Goal: Complete application form: Complete application form

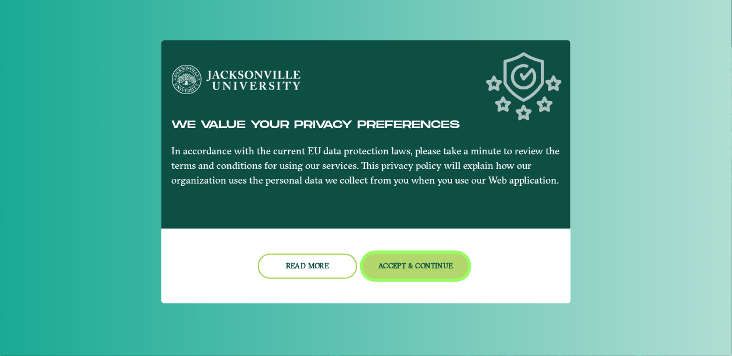
click at [405, 264] on button "Accept & Continue" at bounding box center [416, 266] width 106 height 25
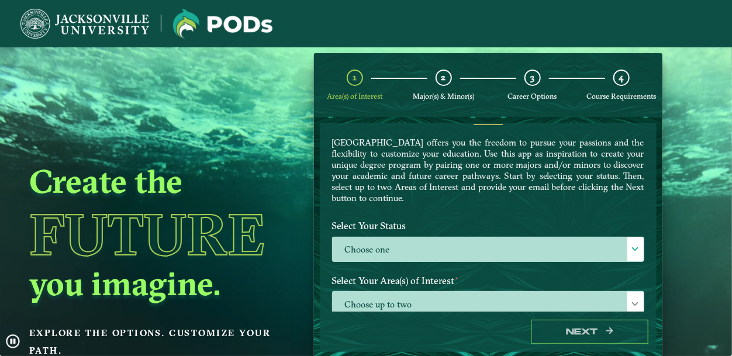
scroll to position [30, 0]
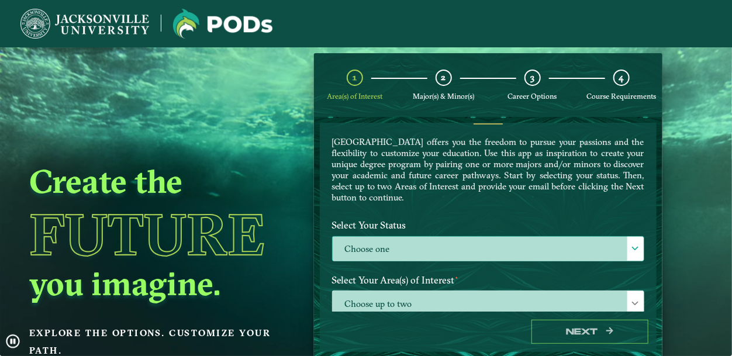
click at [417, 251] on label "Choose one" at bounding box center [488, 249] width 311 height 25
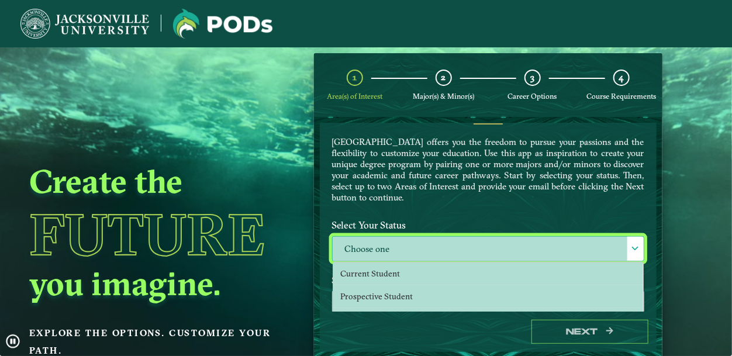
scroll to position [6, 53]
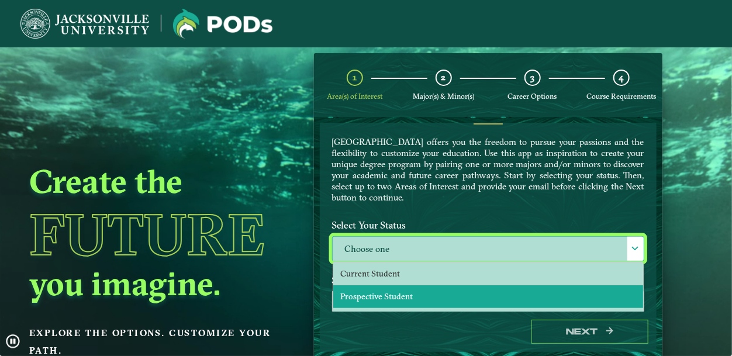
click at [406, 291] on span "Prospective Student" at bounding box center [376, 296] width 72 height 11
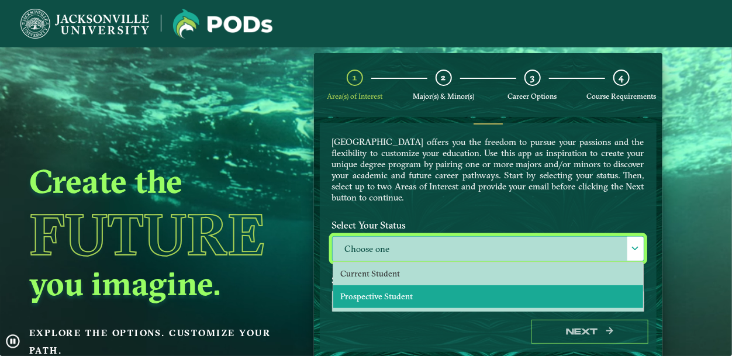
select select "[object Object]"
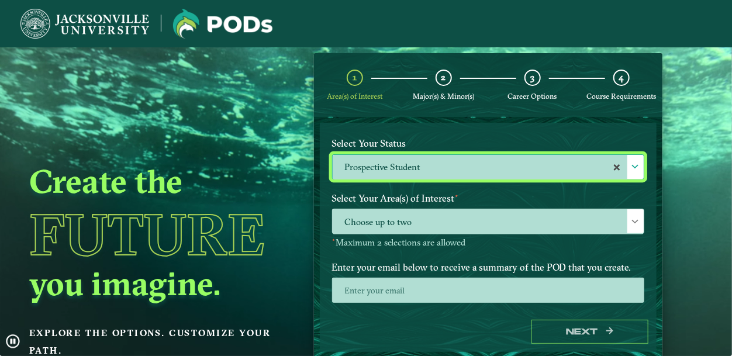
scroll to position [116, 0]
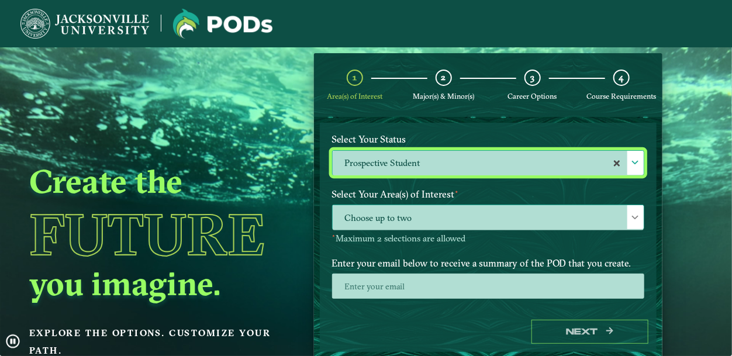
click at [429, 220] on span "Choose up to two" at bounding box center [488, 217] width 311 height 25
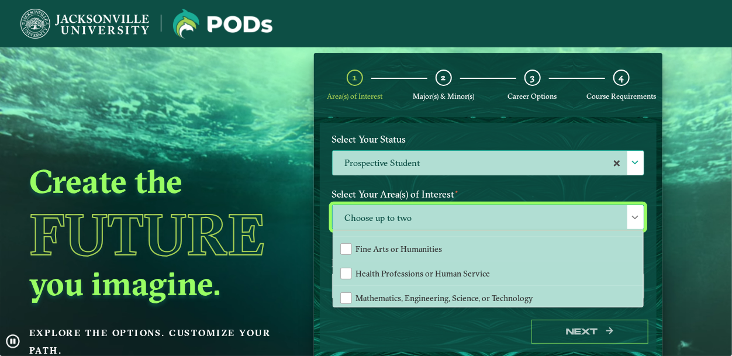
scroll to position [70, 0]
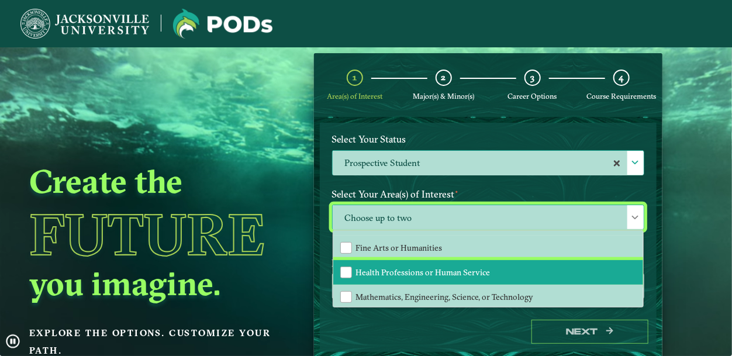
click at [439, 267] on span "Health Professions or Human Service" at bounding box center [423, 272] width 134 height 11
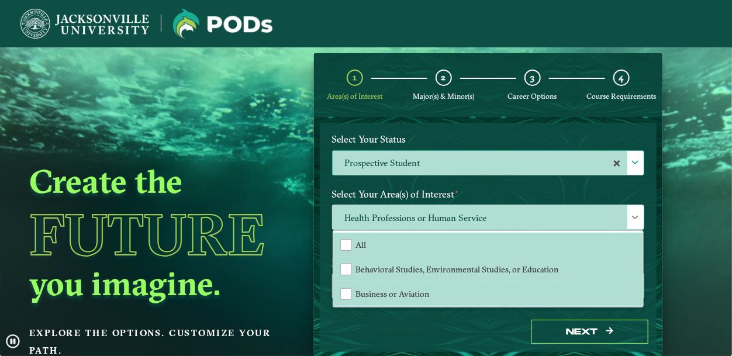
scroll to position [146, 0]
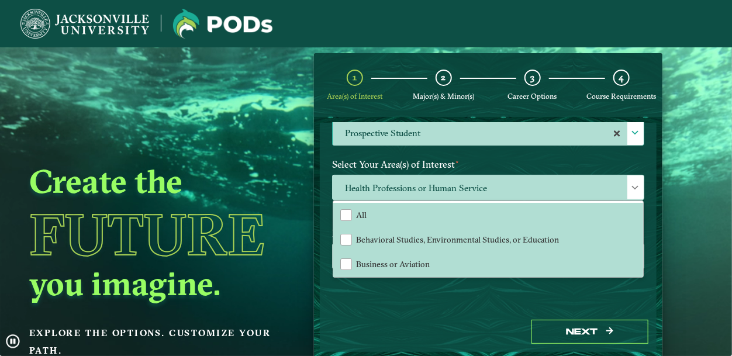
click at [482, 157] on label "Select Your Area(s) of Interest ⋆" at bounding box center [488, 165] width 330 height 22
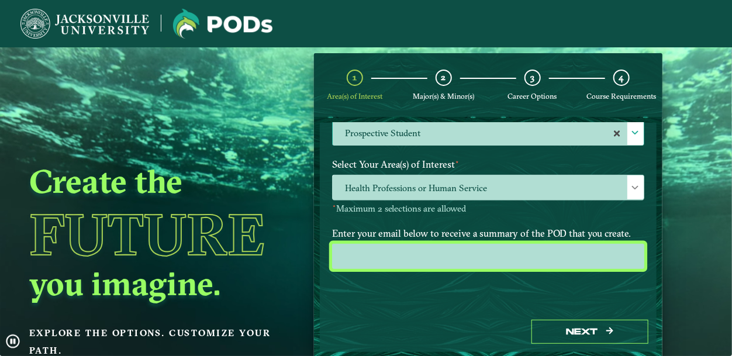
click at [464, 255] on input "email" at bounding box center [488, 256] width 312 height 25
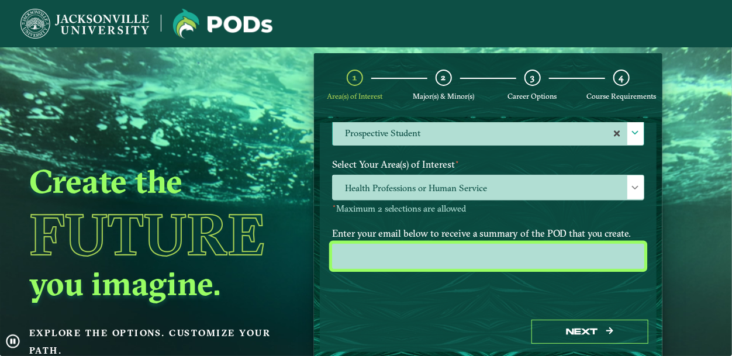
type input "[EMAIL_ADDRESS][DOMAIN_NAME]"
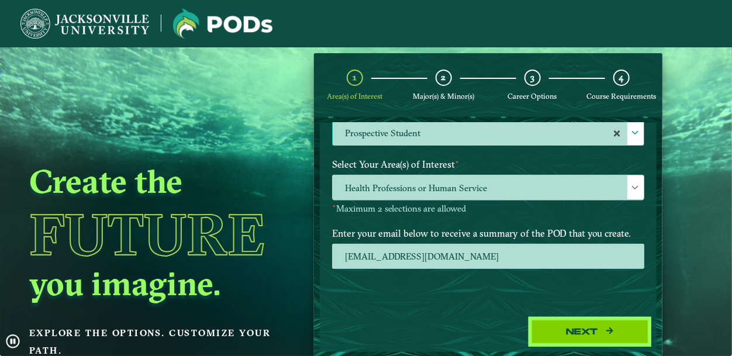
click at [609, 322] on button "Next" at bounding box center [589, 332] width 117 height 24
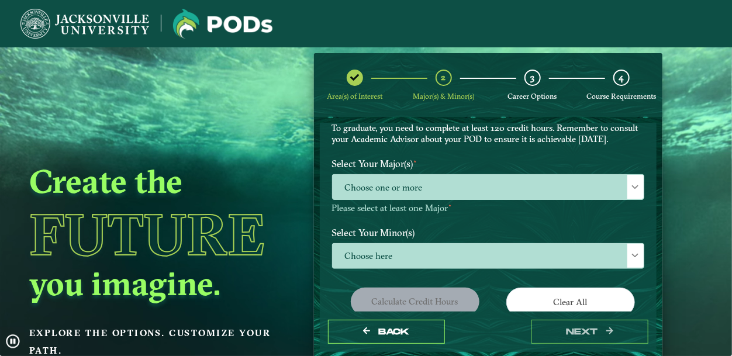
scroll to position [91, 0]
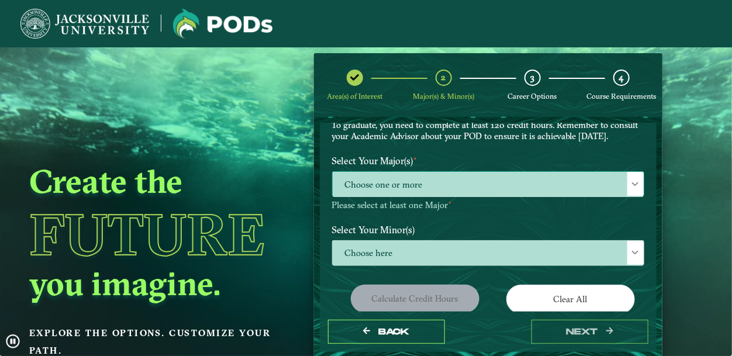
click at [553, 195] on span "Choose one or more" at bounding box center [488, 184] width 311 height 25
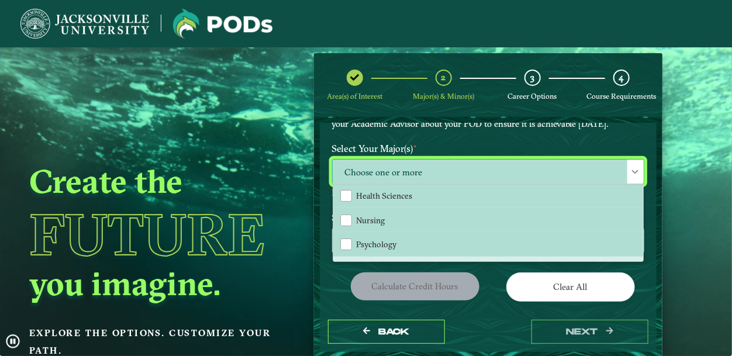
scroll to position [0, 0]
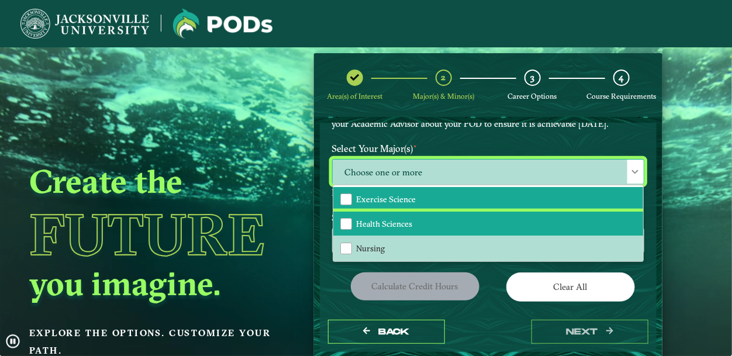
click at [526, 223] on li "Health Sciences" at bounding box center [488, 224] width 310 height 25
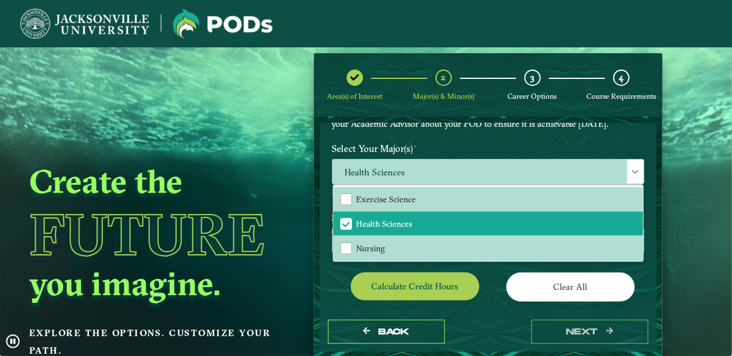
click at [509, 138] on div "EXPLORE OUR PROGRAMS Choose your major(s) and minor(s) in the dropdown windows …" at bounding box center [488, 85] width 330 height 106
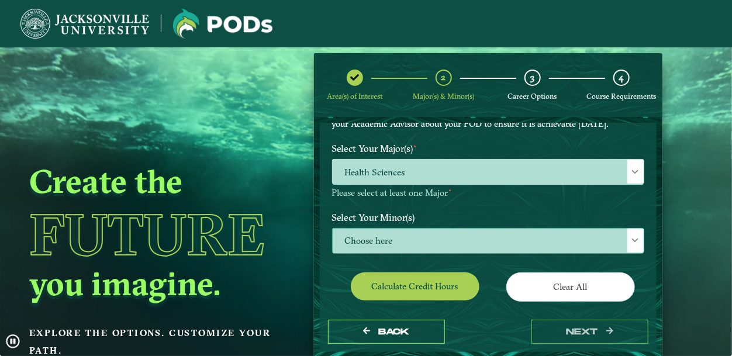
click at [433, 244] on span "Choose here" at bounding box center [488, 241] width 311 height 25
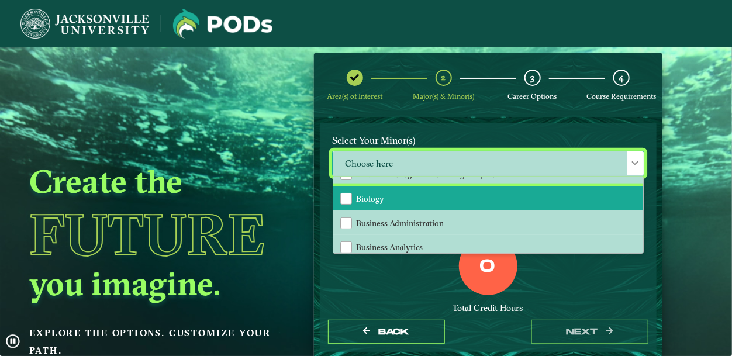
click at [436, 205] on li "Biology" at bounding box center [488, 199] width 310 height 25
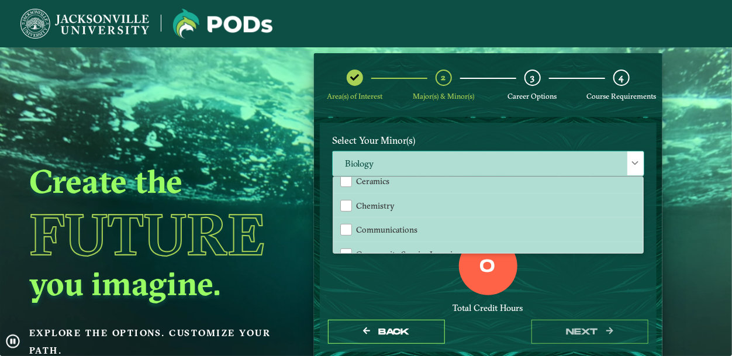
scroll to position [258, 0]
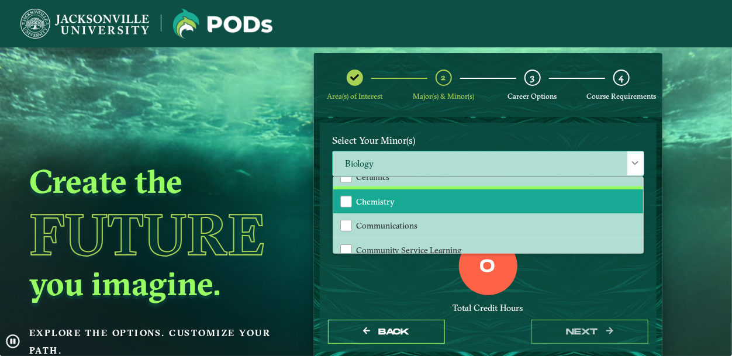
click at [436, 205] on li "Chemistry" at bounding box center [488, 201] width 310 height 25
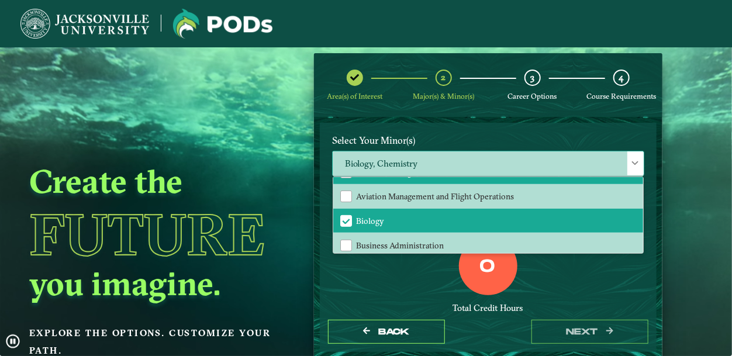
scroll to position [146, 0]
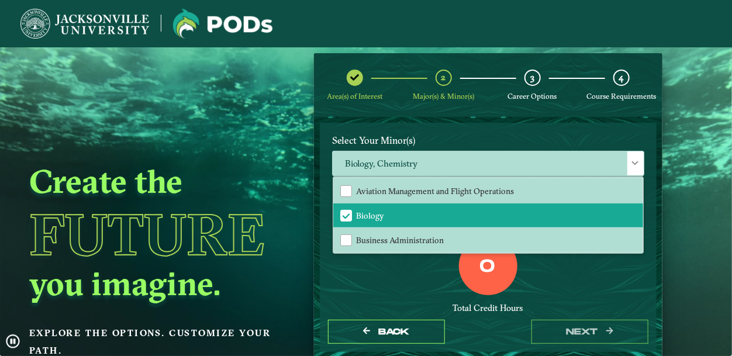
click at [386, 151] on label "Select Your Minor(s)" at bounding box center [488, 140] width 330 height 22
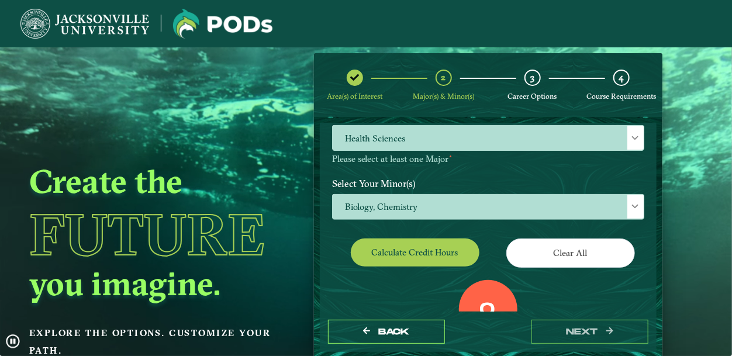
scroll to position [141, 0]
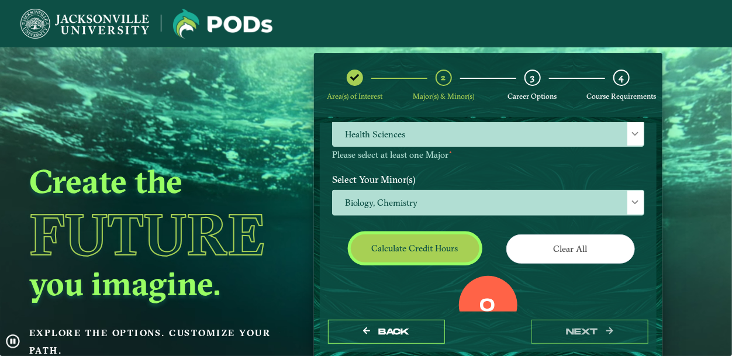
click at [375, 262] on button "Calculate credit hours" at bounding box center [415, 247] width 129 height 27
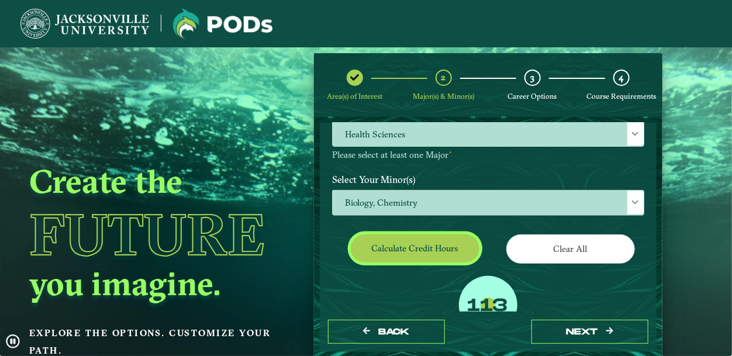
scroll to position [194, 0]
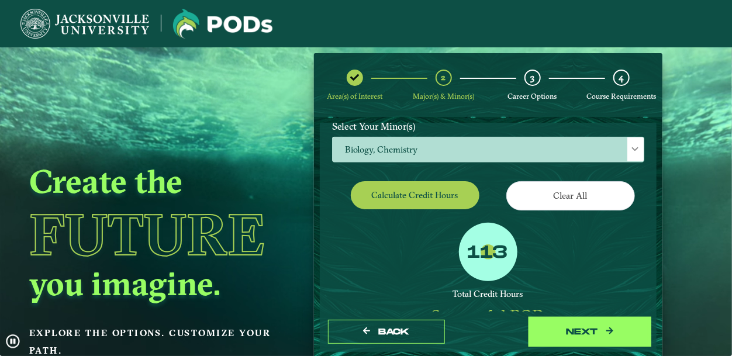
click at [590, 327] on button "next" at bounding box center [589, 332] width 117 height 24
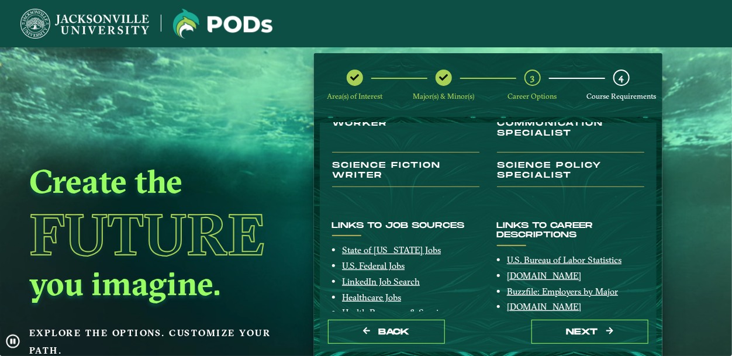
scroll to position [232, 0]
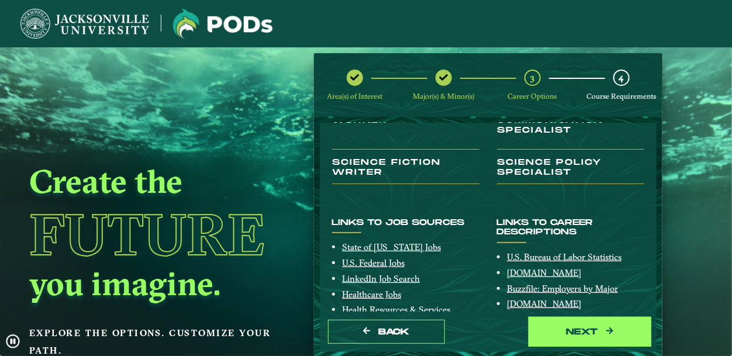
click at [557, 334] on button "next" at bounding box center [589, 332] width 117 height 24
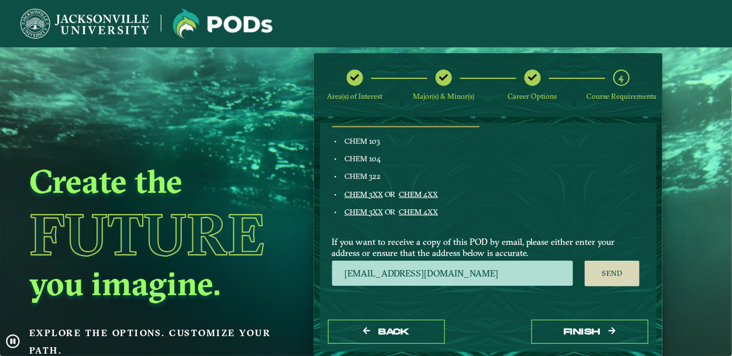
scroll to position [627, 0]
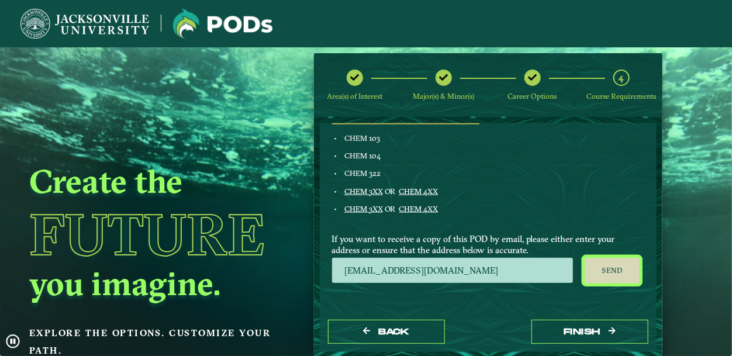
click at [593, 269] on button "Send" at bounding box center [613, 271] width 56 height 26
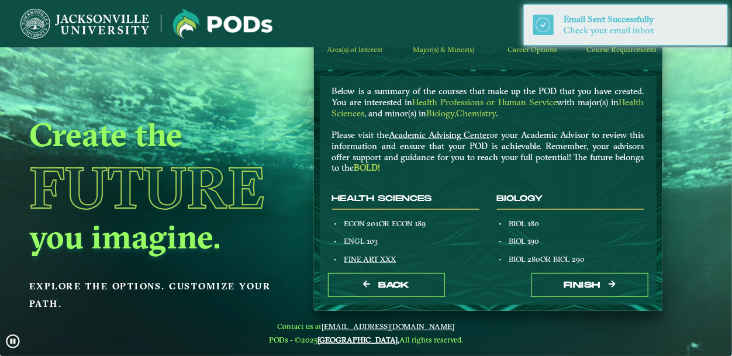
scroll to position [0, 0]
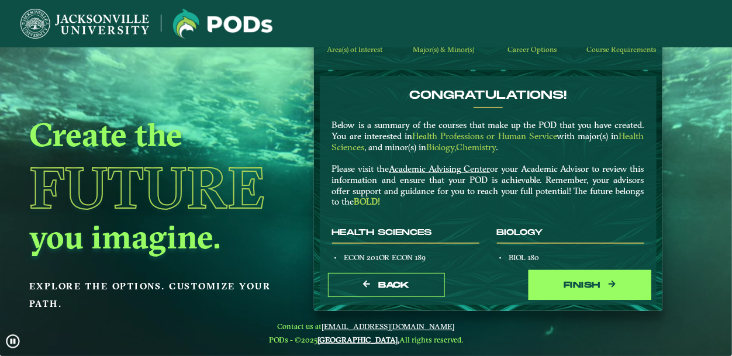
click at [573, 284] on button "Finish" at bounding box center [589, 285] width 117 height 24
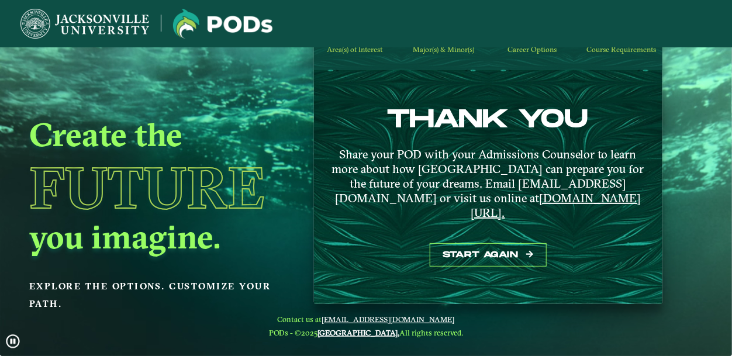
click at [510, 227] on div "THANK YOU Share your POD with your Admissions Counselor to learn more about how…" at bounding box center [488, 187] width 348 height 234
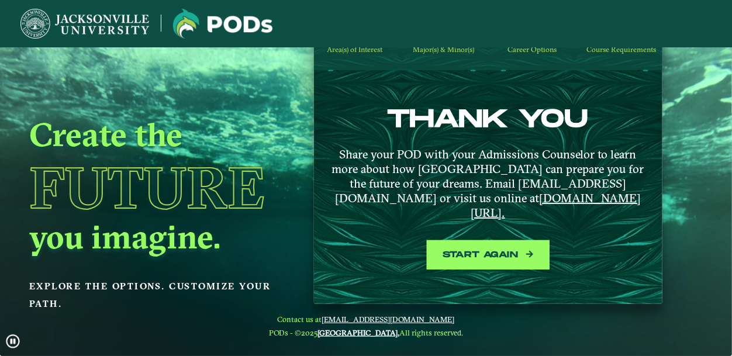
click at [509, 243] on button "Start again" at bounding box center [488, 255] width 117 height 24
